Goal: Information Seeking & Learning: Find specific page/section

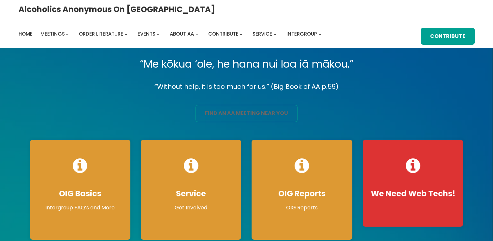
click at [221, 113] on link "find an aa meeting near you" at bounding box center [247, 113] width 102 height 17
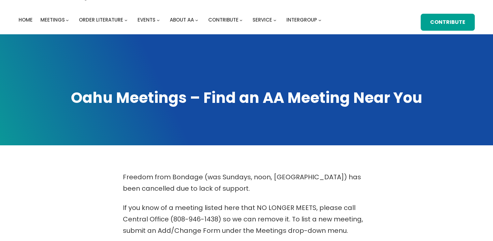
scroll to position [210, 0]
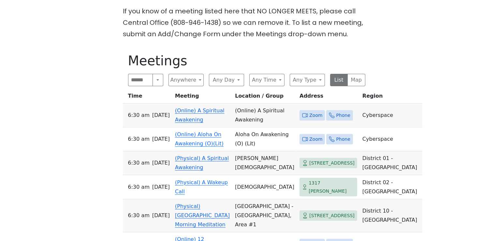
click at [309, 111] on span "Zoom" at bounding box center [315, 115] width 13 height 8
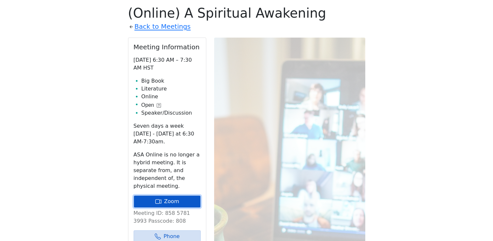
click at [174, 195] on link "Zoom" at bounding box center [167, 201] width 67 height 12
